Goal: Task Accomplishment & Management: Complete application form

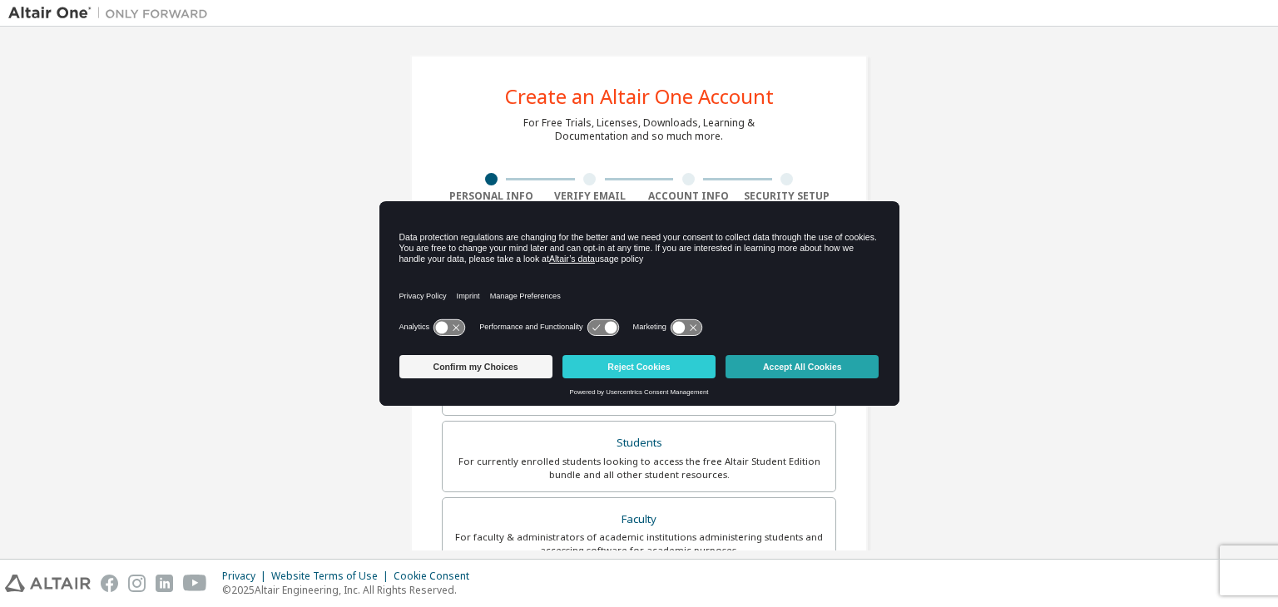
click at [804, 363] on button "Accept All Cookies" at bounding box center [801, 366] width 153 height 23
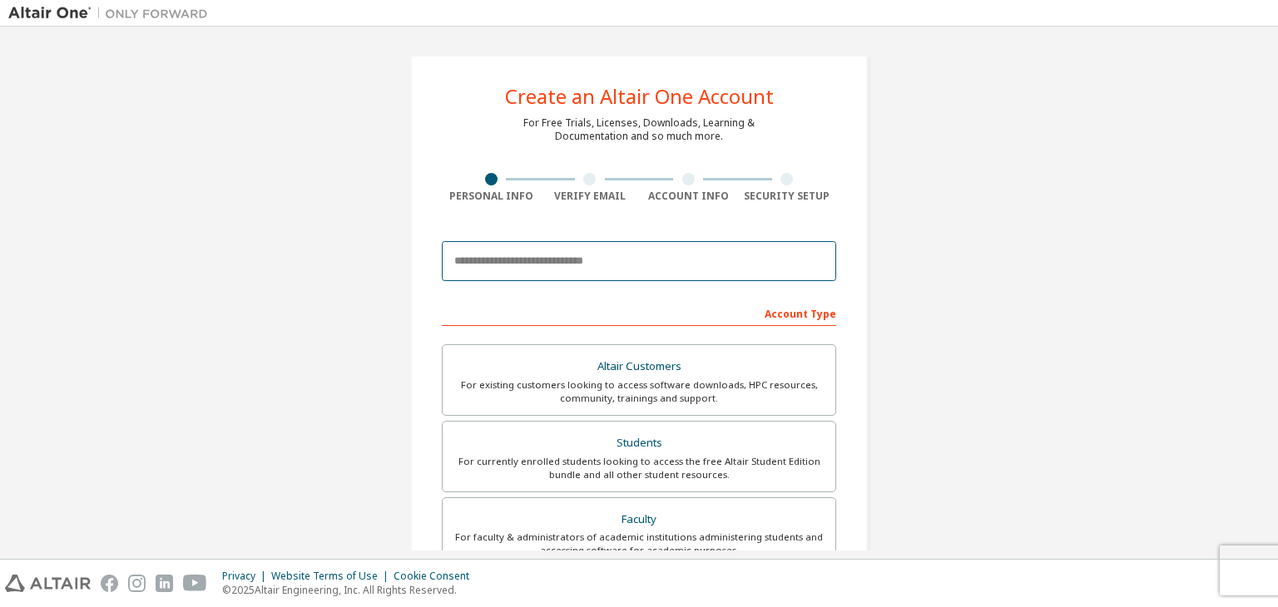
click at [616, 252] on input "email" at bounding box center [639, 261] width 394 height 40
type input "**********"
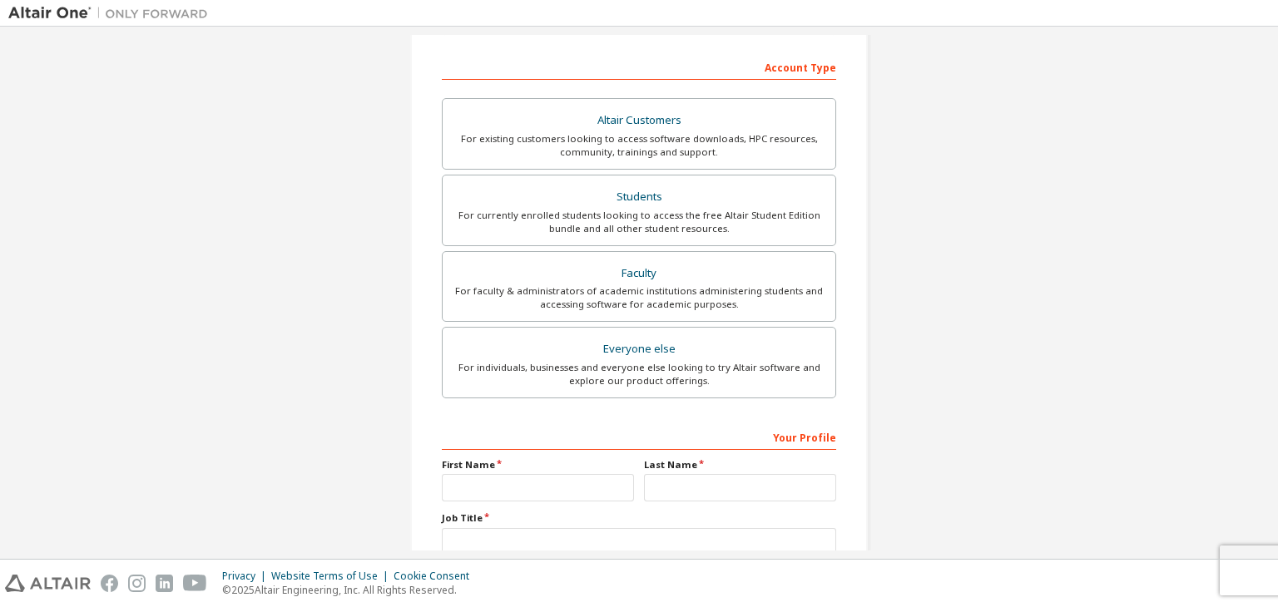
scroll to position [243, 0]
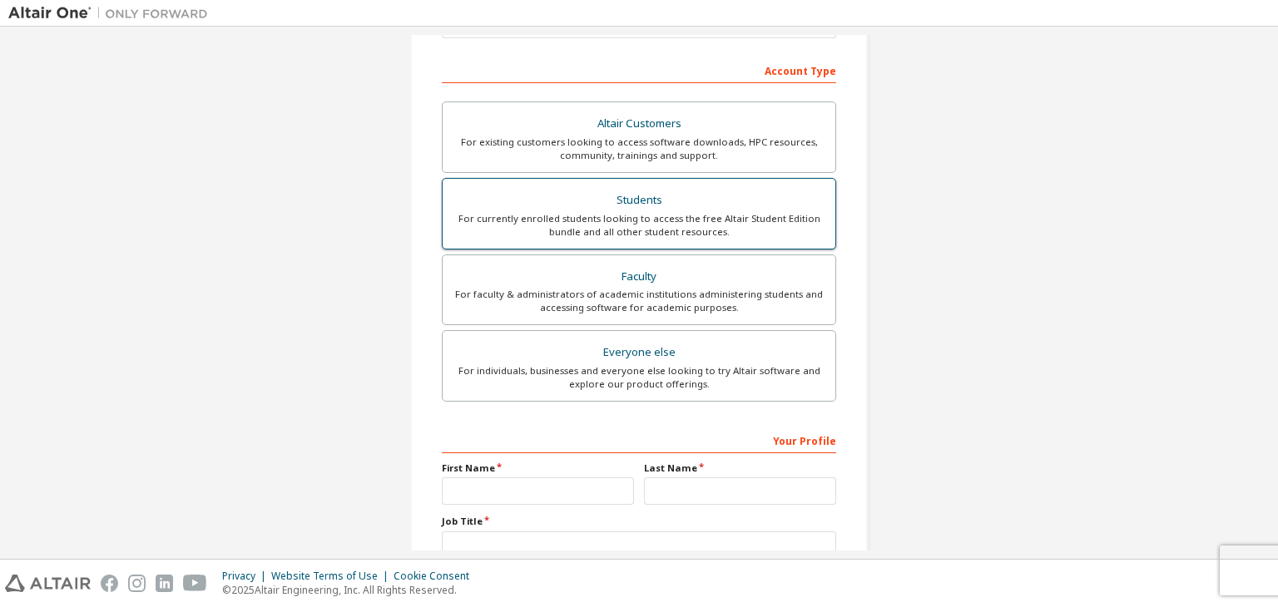
click at [627, 214] on div "For currently enrolled students looking to access the free Altair Student Editi…" at bounding box center [638, 225] width 373 height 27
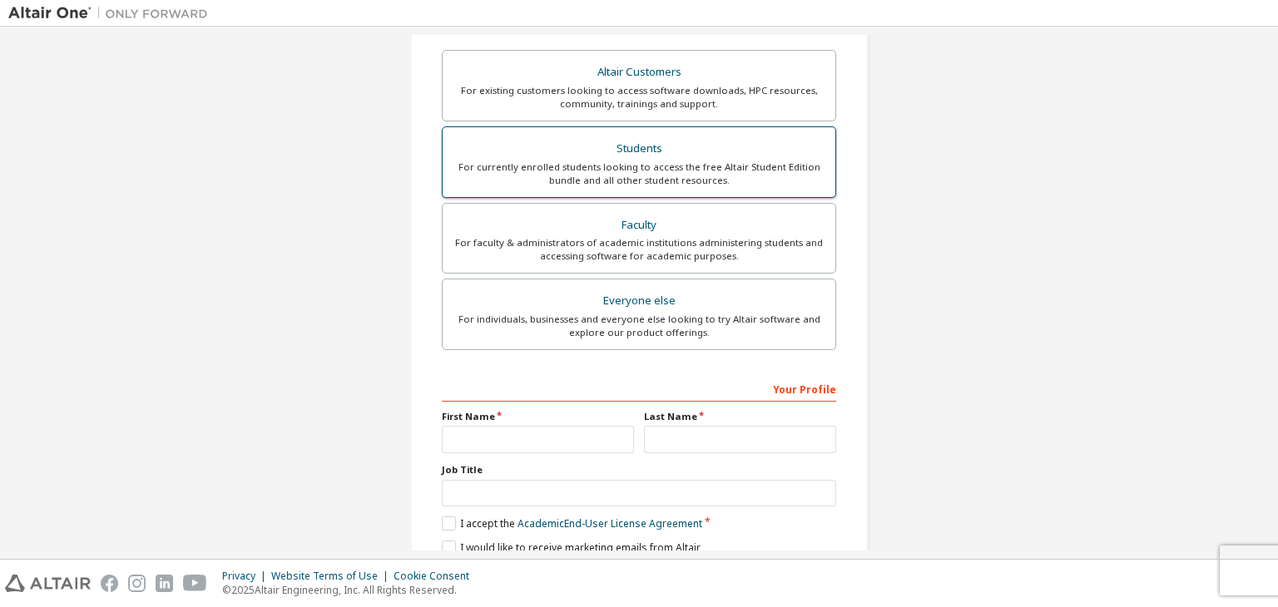
scroll to position [308, 0]
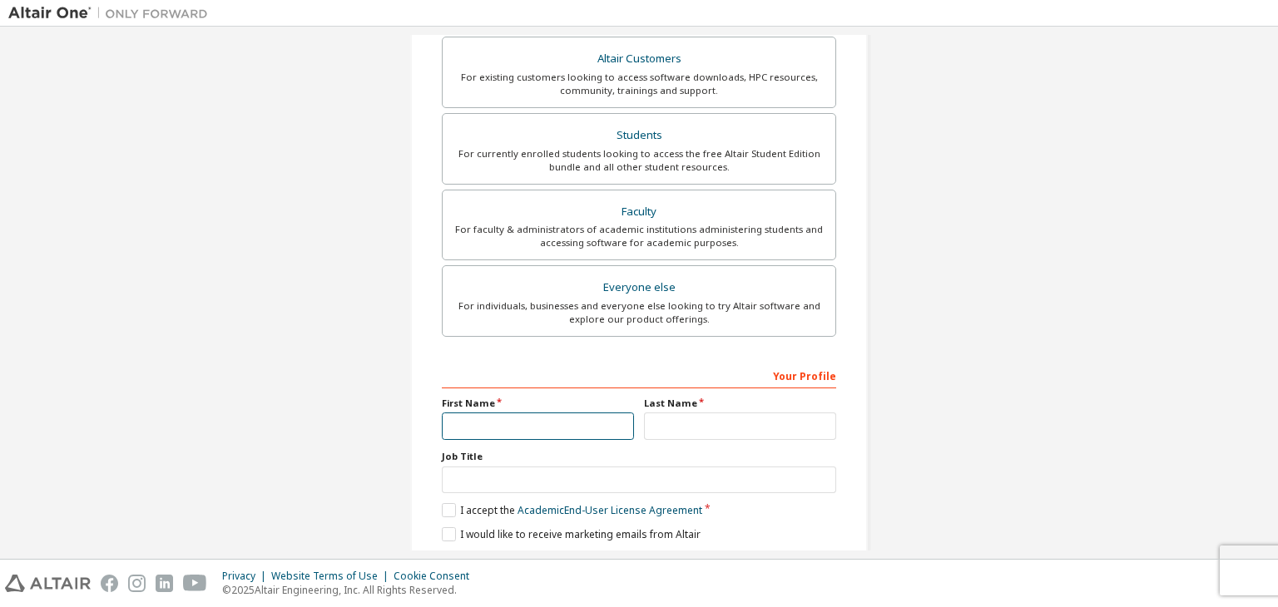
click at [501, 417] on input "text" at bounding box center [538, 426] width 192 height 27
type input "****"
type input "**********"
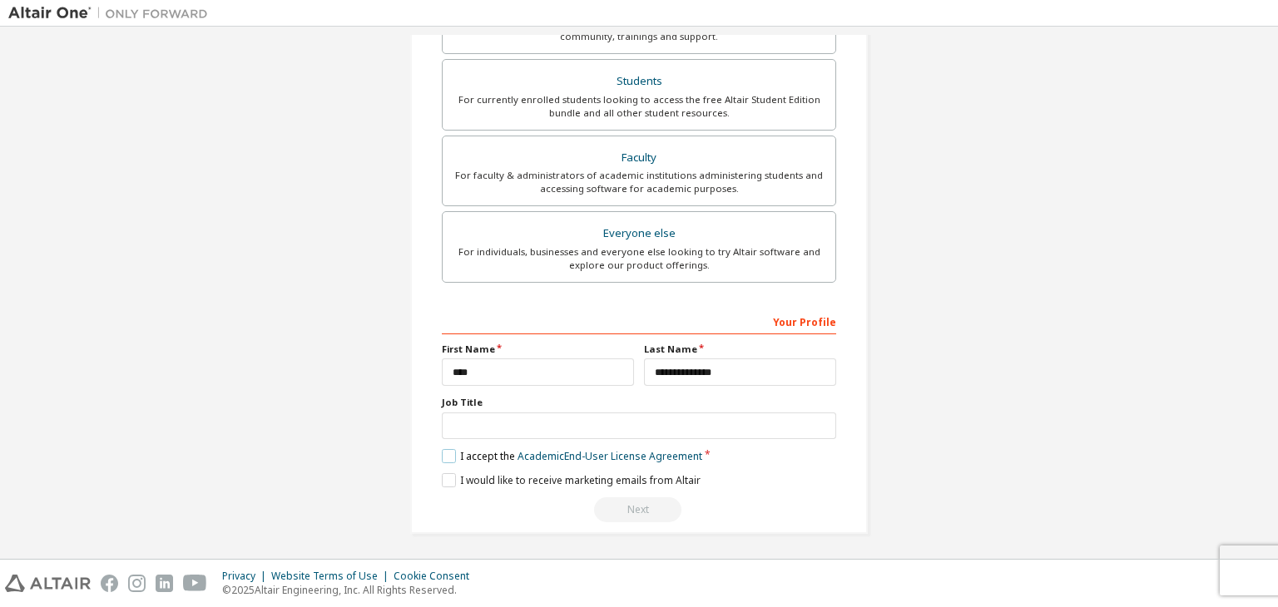
click at [443, 449] on label "I accept the Academic End-User License Agreement" at bounding box center [572, 456] width 260 height 14
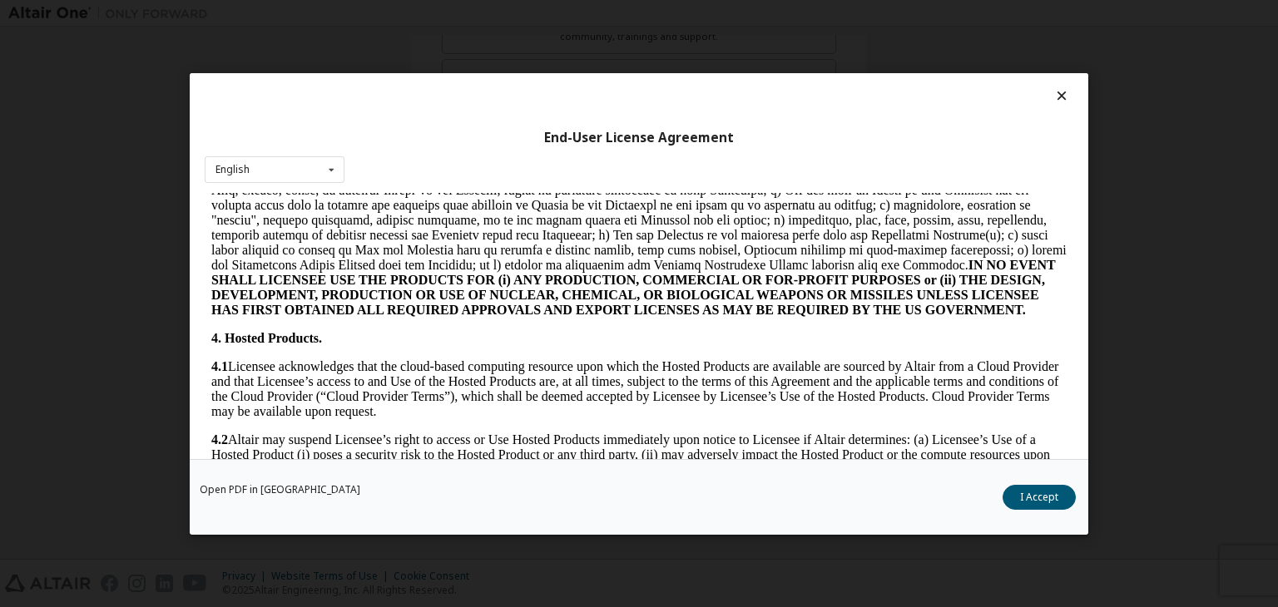
scroll to position [1511, 0]
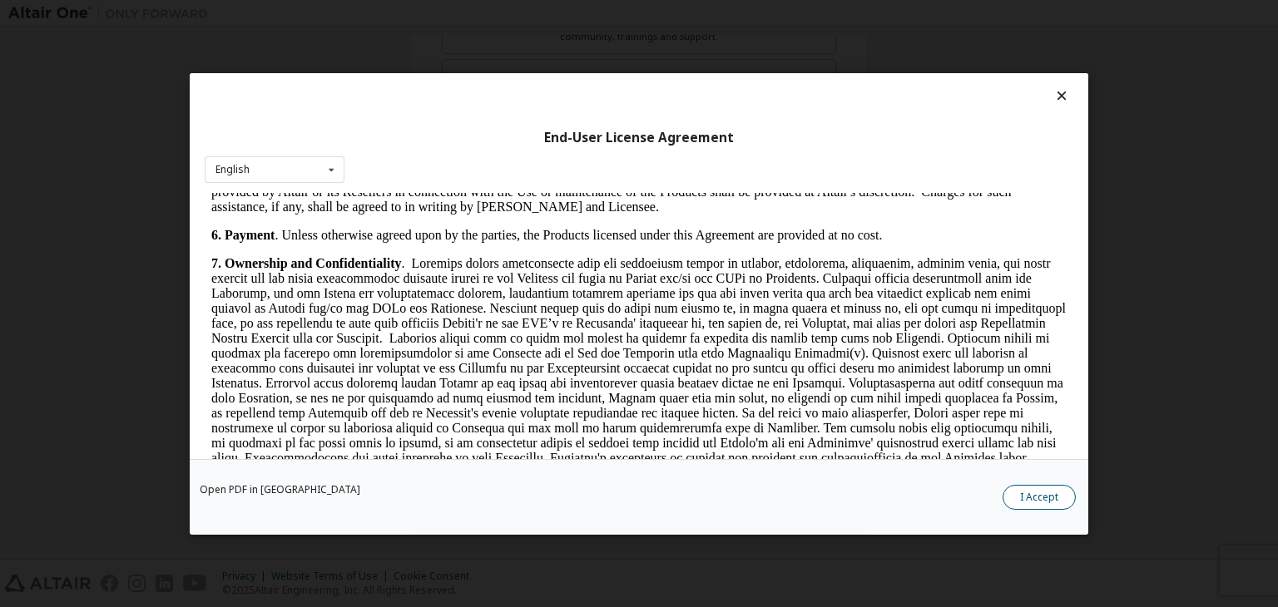
click at [1061, 504] on button "I Accept" at bounding box center [1038, 497] width 73 height 25
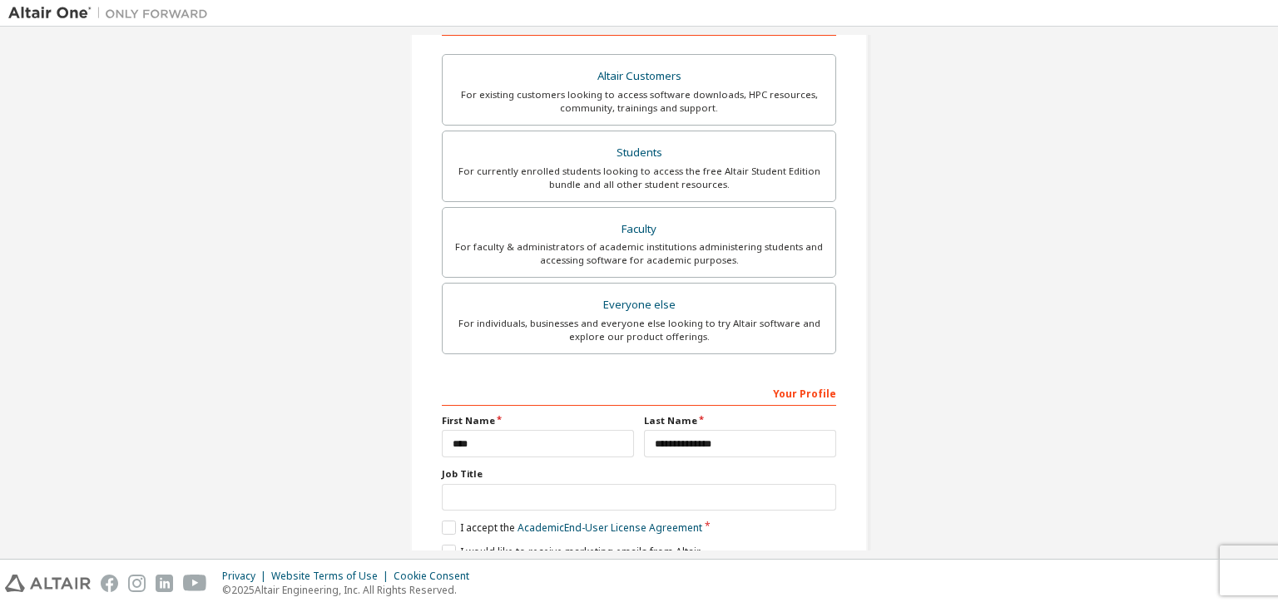
scroll to position [362, 0]
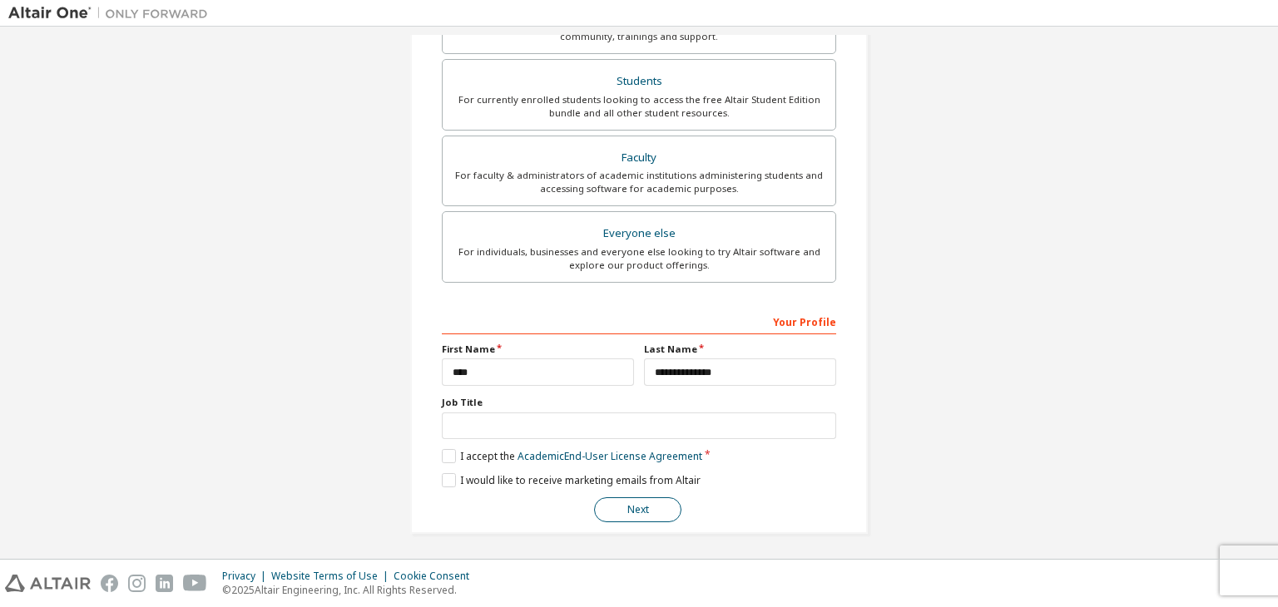
click at [661, 507] on button "Next" at bounding box center [637, 509] width 87 height 25
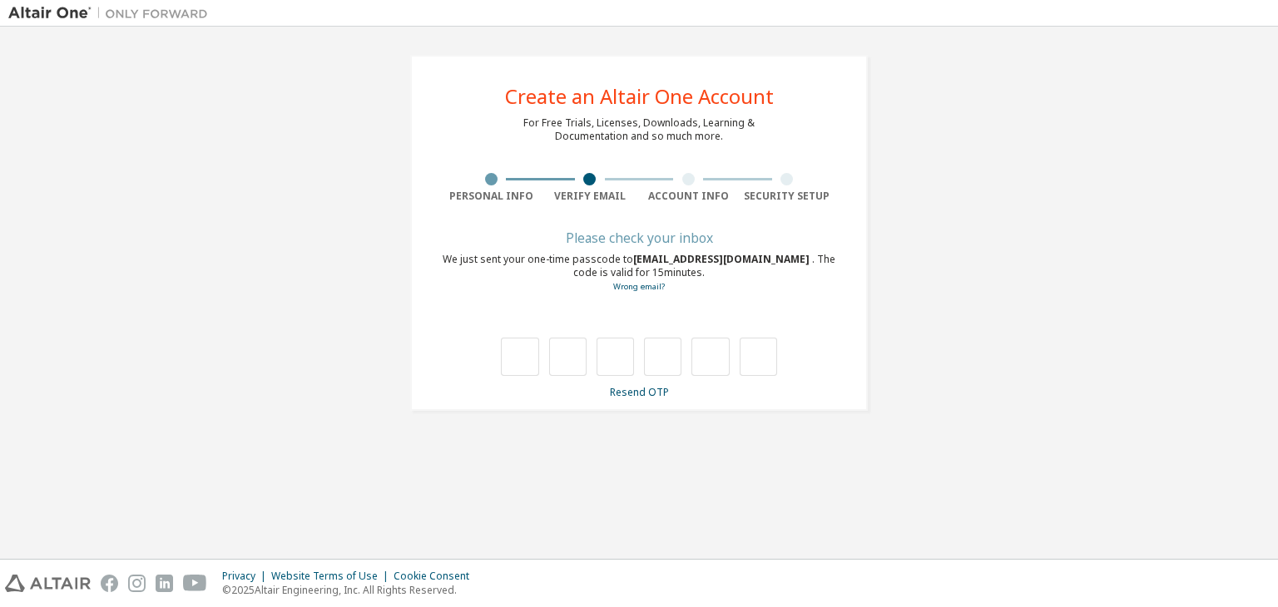
type input "*"
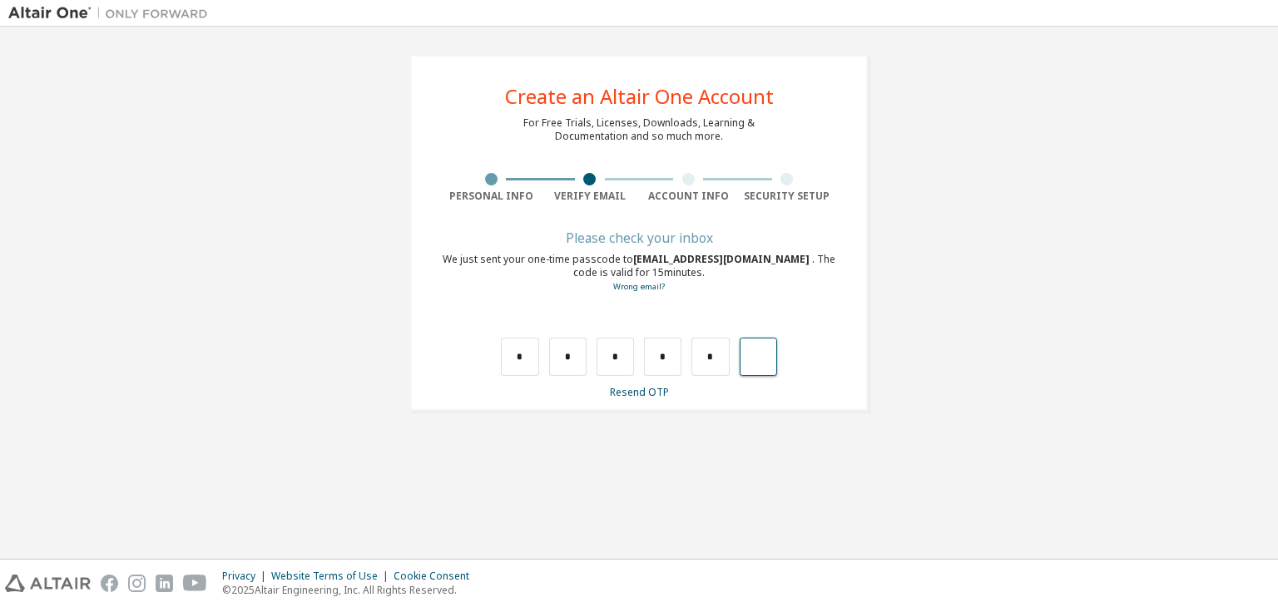
type input "*"
